Goal: Task Accomplishment & Management: Manage account settings

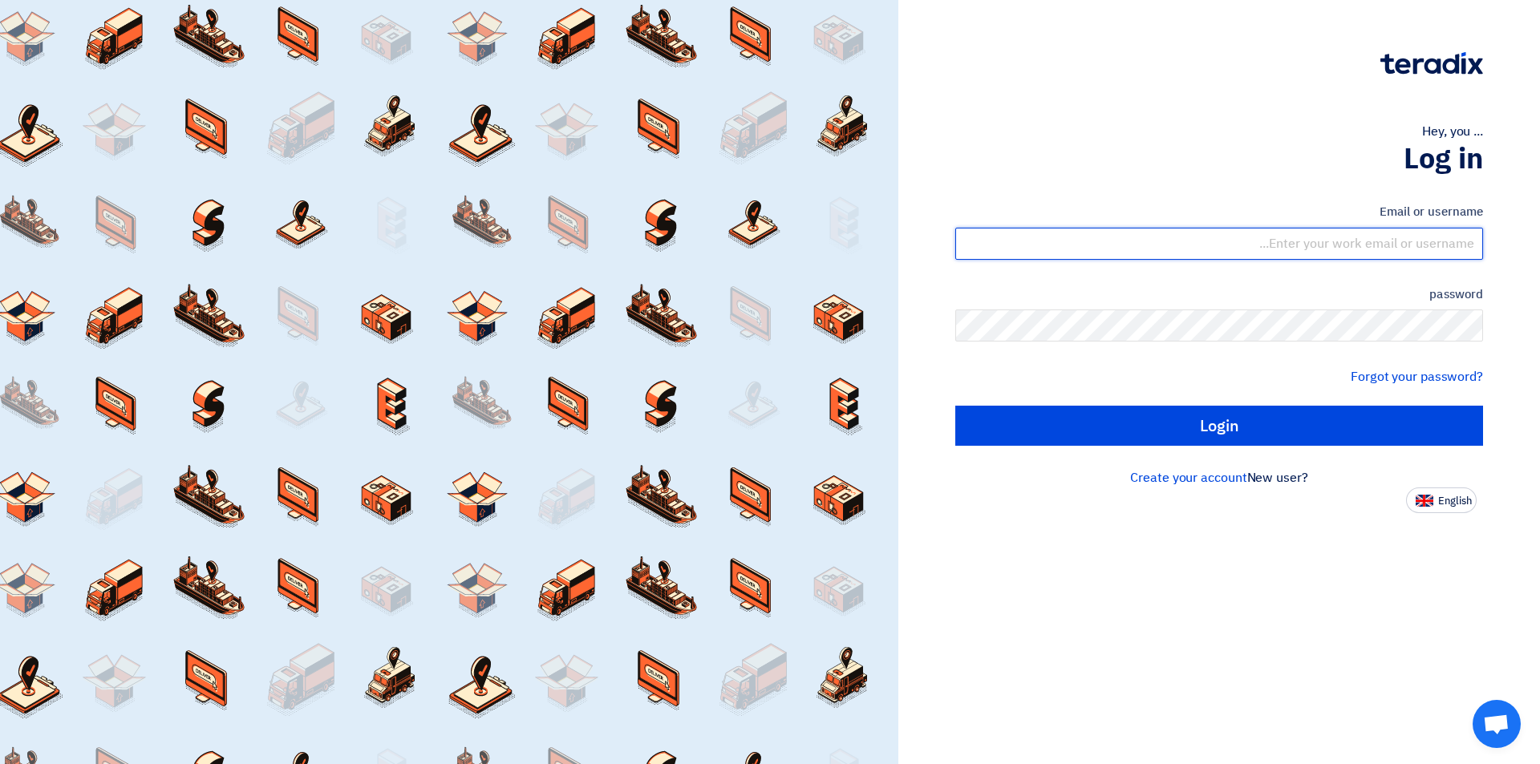
type input "[EMAIL_ADDRESS][DOMAIN_NAME]"
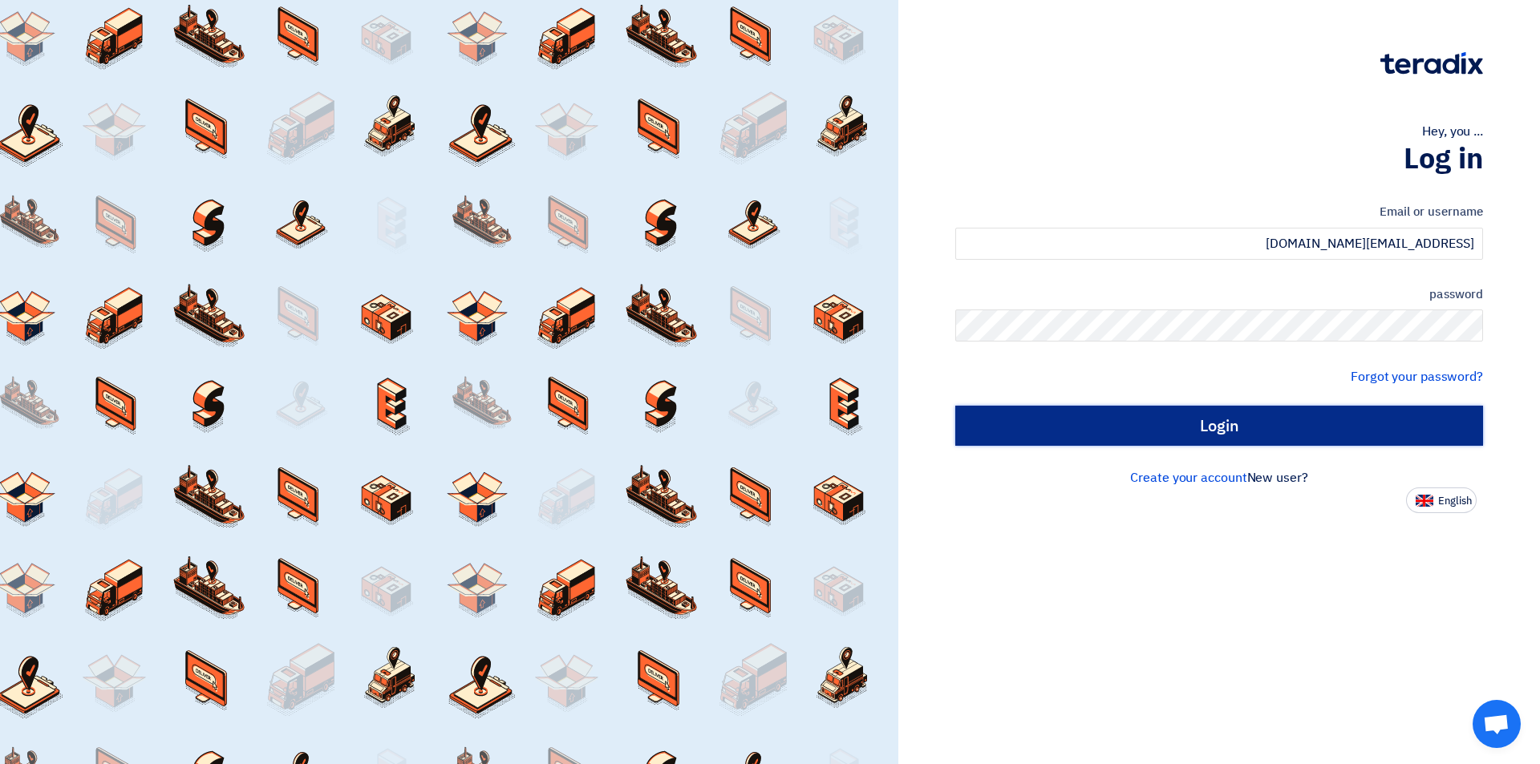
click at [1143, 424] on input "Login" at bounding box center [1219, 426] width 528 height 40
type input "Sign in"
